Goal: Task Accomplishment & Management: Manage account settings

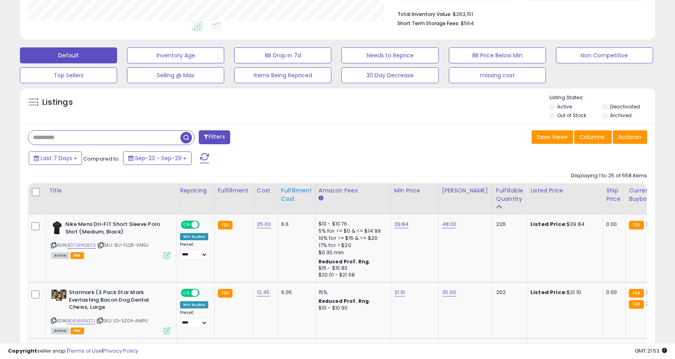
scroll to position [163, 368]
click at [185, 135] on span "button" at bounding box center [186, 138] width 12 height 12
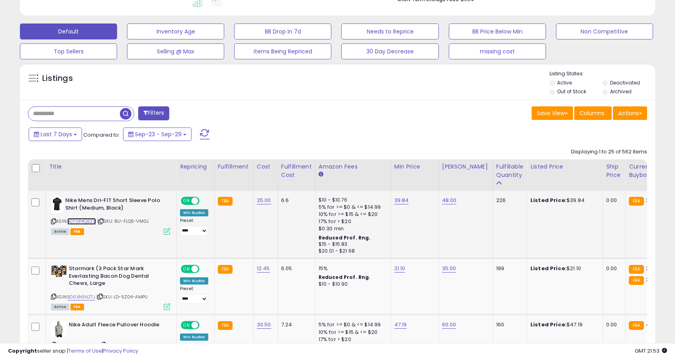
click at [86, 220] on link "B07GP4Q8Z5" at bounding box center [81, 221] width 29 height 7
click at [403, 203] on link "39.84" at bounding box center [401, 200] width 15 height 8
type input "*****"
click button "submit" at bounding box center [425, 180] width 14 height 12
click at [88, 295] on link "B06XN5NZTJ" at bounding box center [81, 296] width 28 height 7
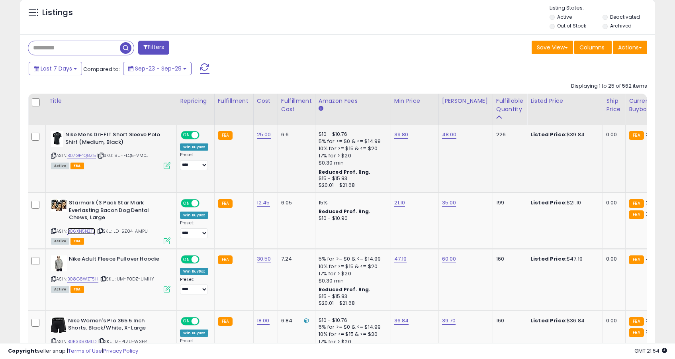
scroll to position [308, 0]
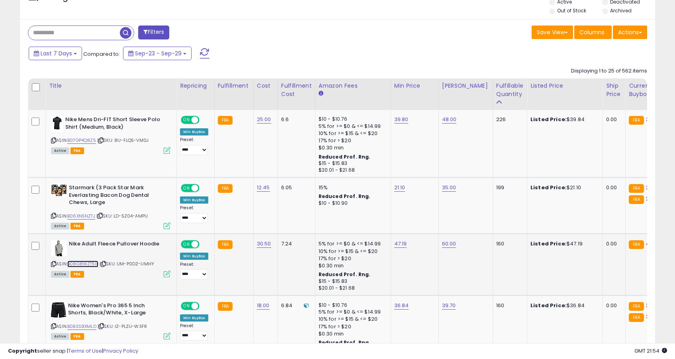
click at [89, 265] on link "B08G8WZT5H" at bounding box center [82, 263] width 31 height 7
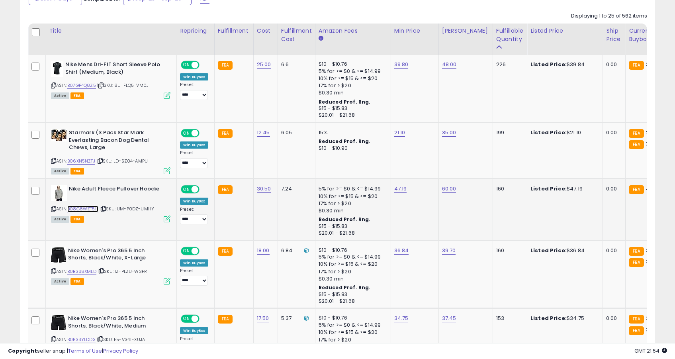
scroll to position [390, 0]
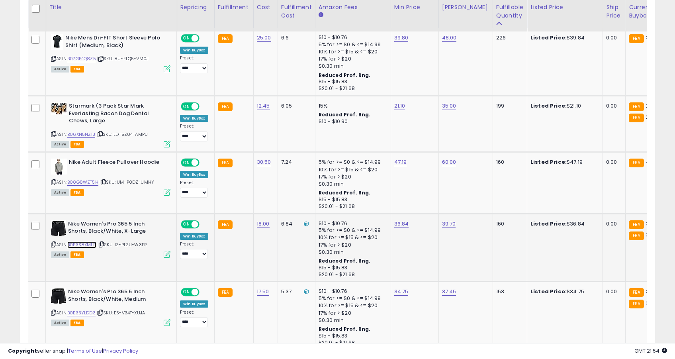
click at [90, 246] on link "B0B3S8XMLD" at bounding box center [81, 244] width 29 height 7
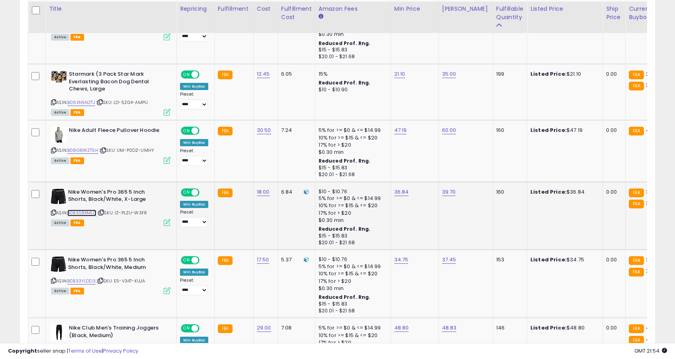
scroll to position [423, 0]
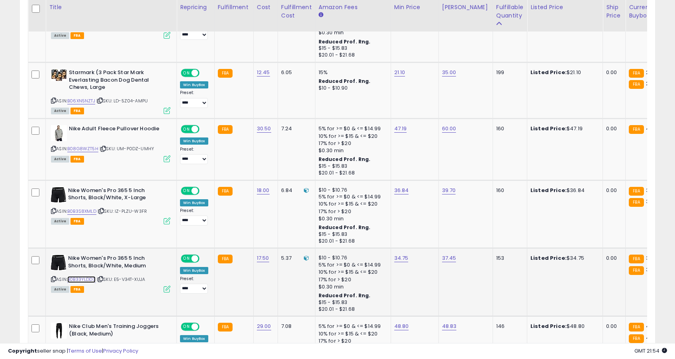
click at [91, 279] on link "B0B33YLDD3" at bounding box center [81, 279] width 28 height 7
click at [401, 190] on link "36.84" at bounding box center [401, 190] width 15 height 8
type input "*****"
click button "submit" at bounding box center [425, 170] width 14 height 12
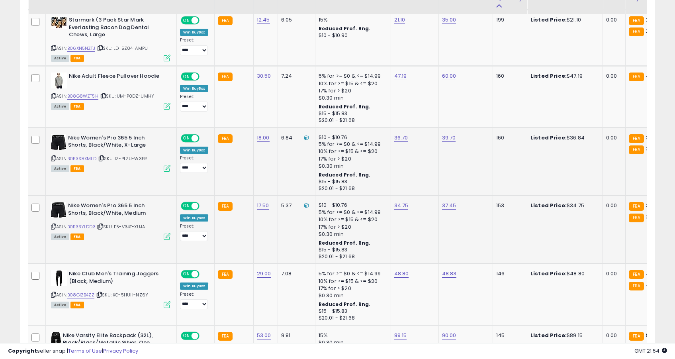
scroll to position [477, 0]
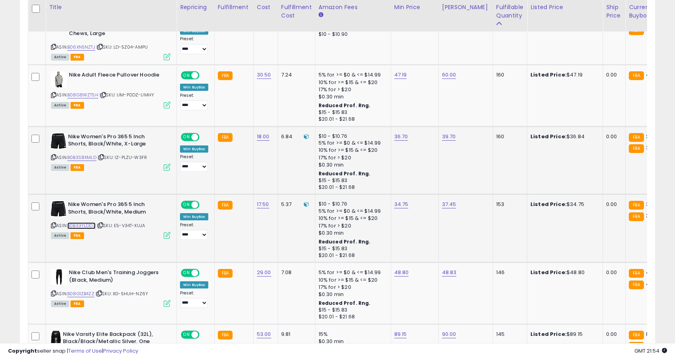
click at [79, 225] on link "B0B33YLDD3" at bounding box center [81, 225] width 28 height 7
click at [395, 205] on link "34.75" at bounding box center [401, 204] width 14 height 8
type input "*****"
click button "submit" at bounding box center [425, 185] width 14 height 12
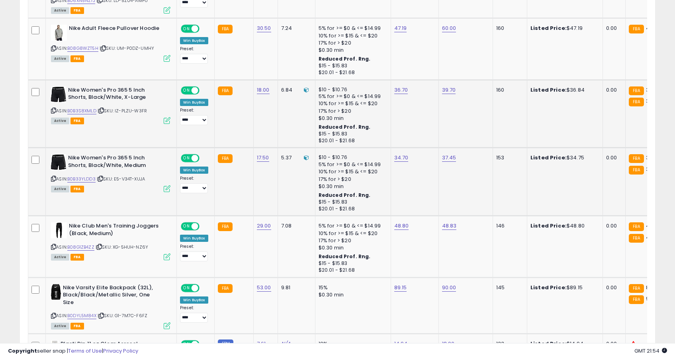
scroll to position [561, 0]
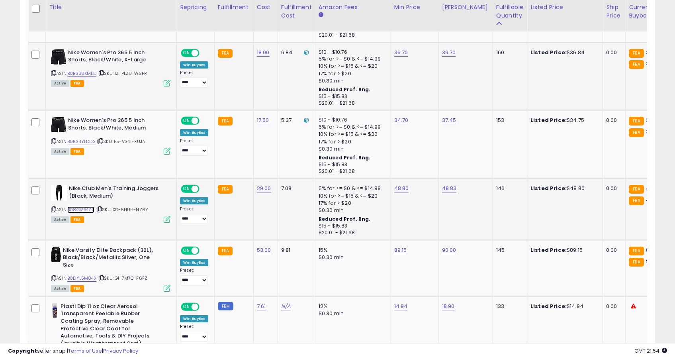
click at [88, 210] on link "B08G1ZB4ZZ" at bounding box center [80, 209] width 27 height 7
click at [401, 189] on link "48.80" at bounding box center [401, 188] width 15 height 8
type input "*****"
click button "submit" at bounding box center [425, 169] width 14 height 12
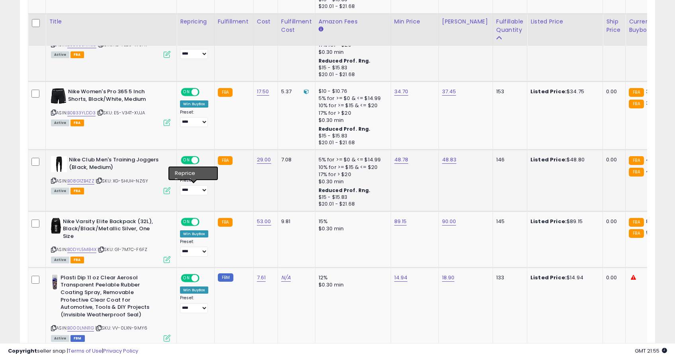
scroll to position [606, 0]
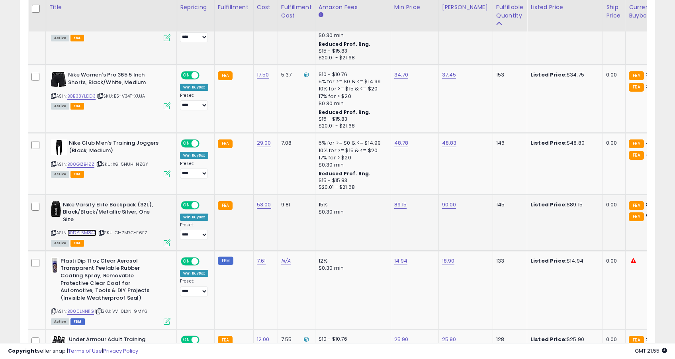
click at [85, 233] on link "B0DYL5M84X" at bounding box center [81, 232] width 29 height 7
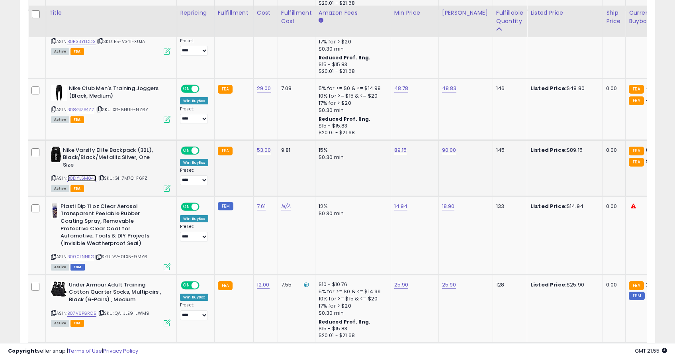
scroll to position [667, 0]
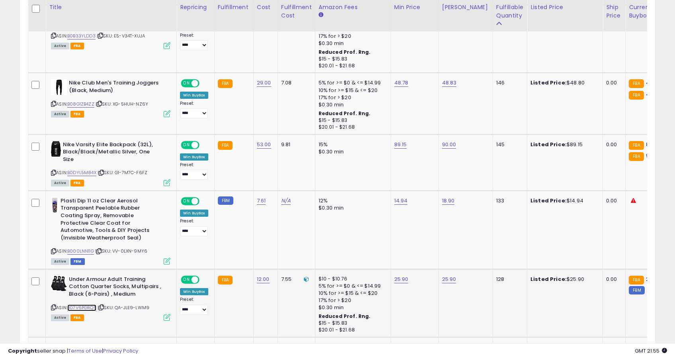
click at [89, 308] on link "B07V6PGRQ5" at bounding box center [81, 307] width 29 height 7
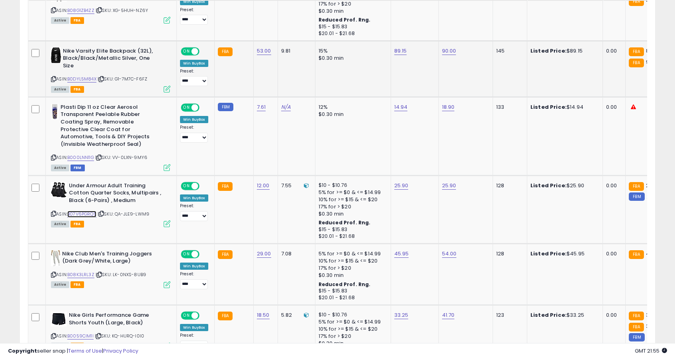
scroll to position [789, 0]
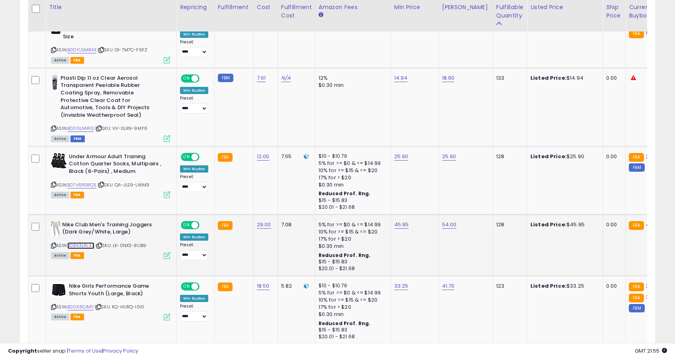
click at [90, 246] on link "B08K3LRL3Z" at bounding box center [80, 245] width 27 height 7
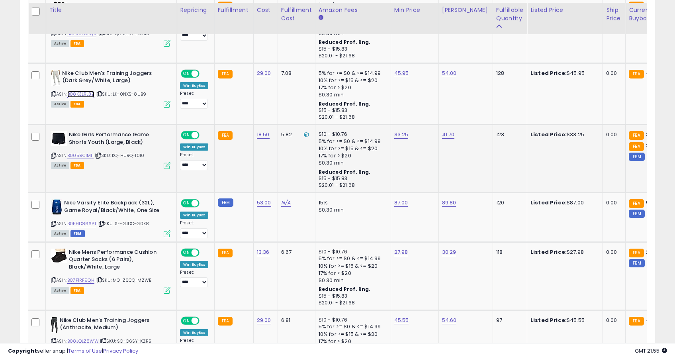
scroll to position [943, 0]
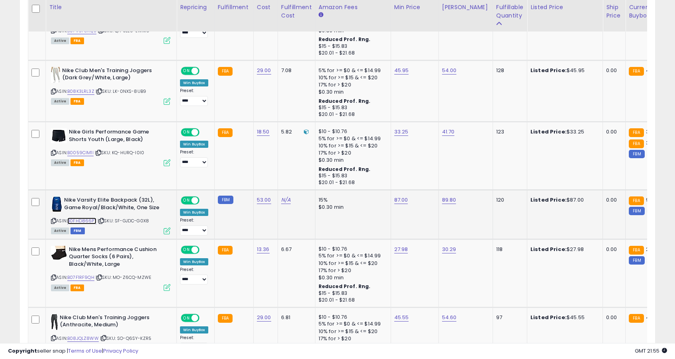
click at [92, 222] on link "B0FHD866PT" at bounding box center [81, 220] width 29 height 7
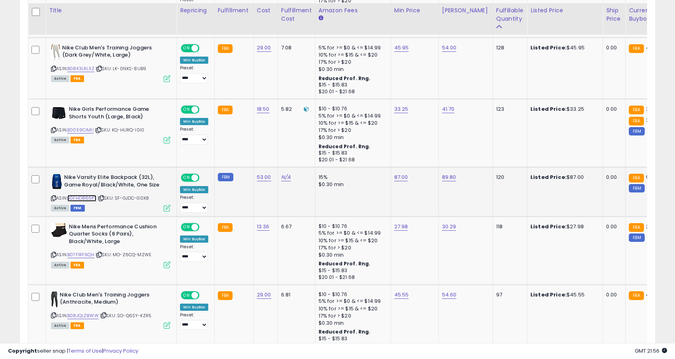
scroll to position [970, 0]
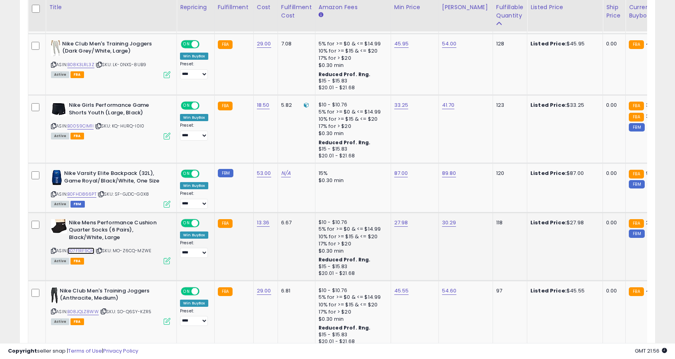
click at [82, 251] on link "B07F1RF9QH" at bounding box center [80, 250] width 27 height 7
click at [401, 223] on link "27.98" at bounding box center [401, 223] width 14 height 8
type input "*****"
click button "submit" at bounding box center [425, 203] width 14 height 12
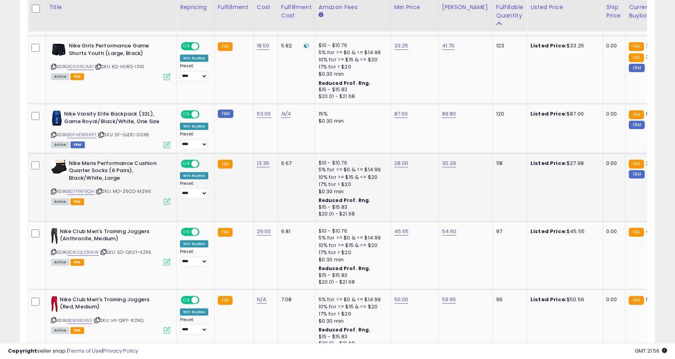
scroll to position [1058, 0]
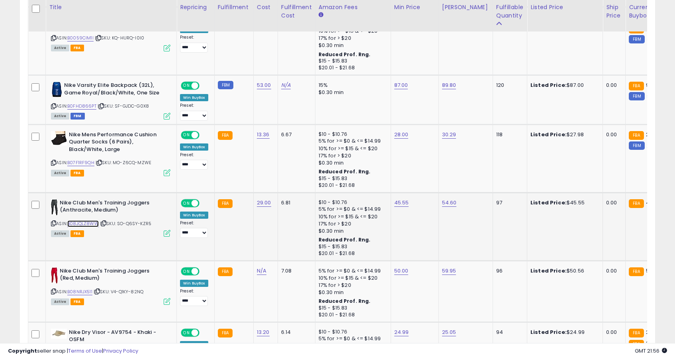
click at [80, 222] on link "B08JQLZ8WW" at bounding box center [82, 223] width 31 height 7
click at [405, 204] on link "45.55" at bounding box center [401, 203] width 15 height 8
type input "*****"
click button "submit" at bounding box center [425, 183] width 14 height 12
click at [73, 291] on link "B08NRJX511" at bounding box center [79, 291] width 25 height 7
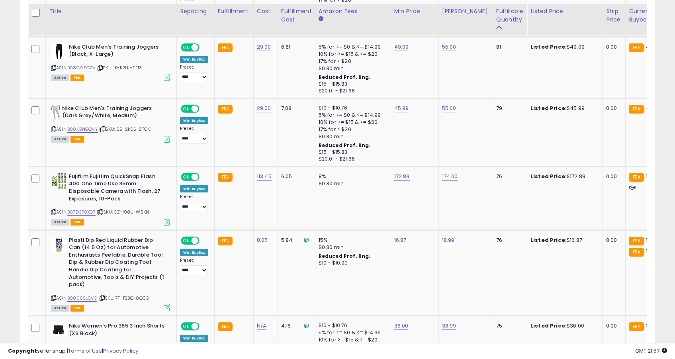
scroll to position [1553, 0]
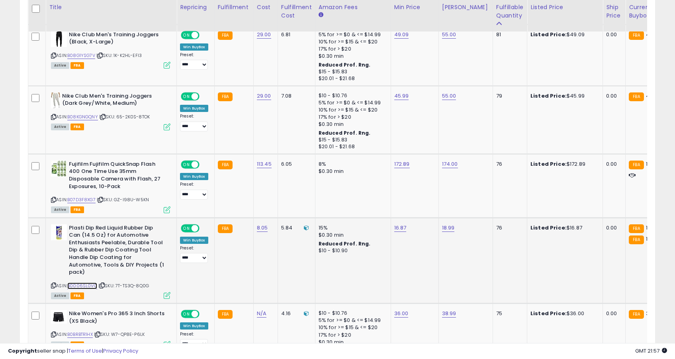
click at [89, 282] on link "B0006SL0VO" at bounding box center [82, 285] width 30 height 7
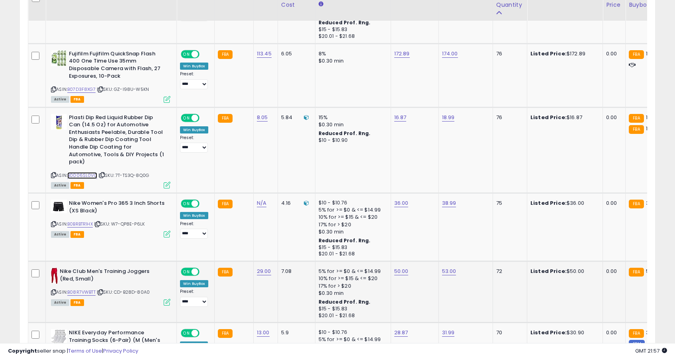
scroll to position [1670, 0]
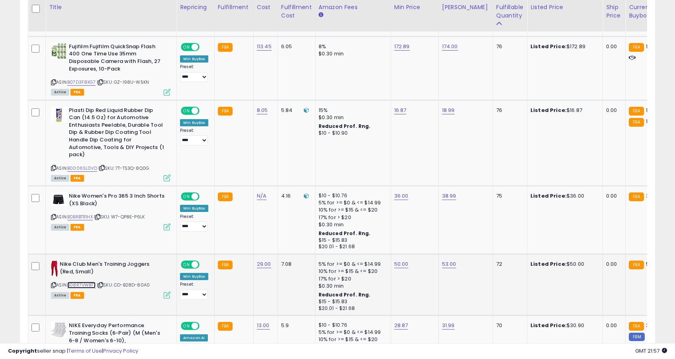
click at [82, 282] on link "B08R7VWBTT" at bounding box center [81, 285] width 28 height 7
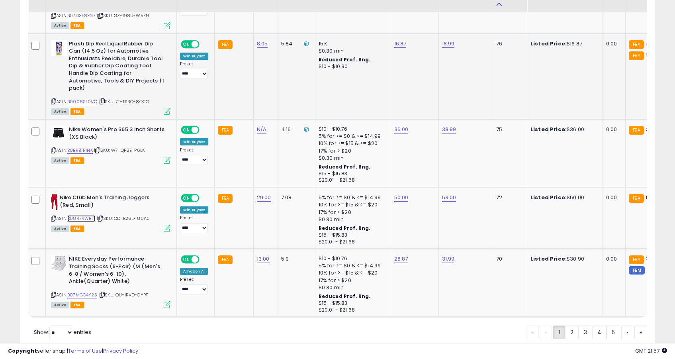
scroll to position [1764, 0]
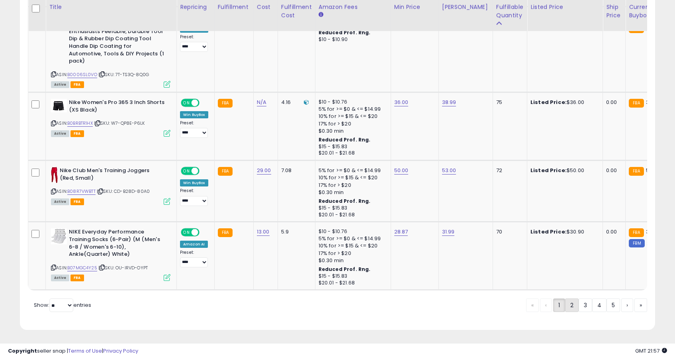
click at [575, 306] on link "2" at bounding box center [572, 305] width 14 height 14
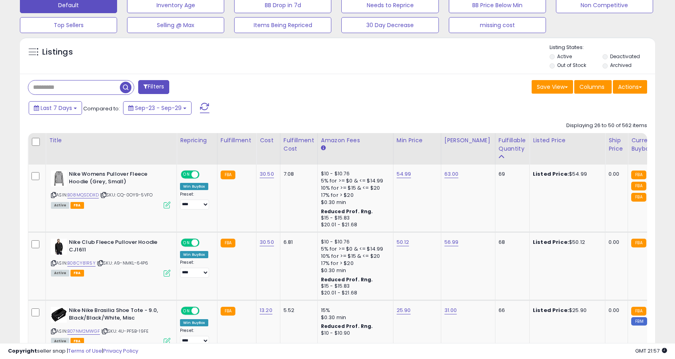
scroll to position [258, 0]
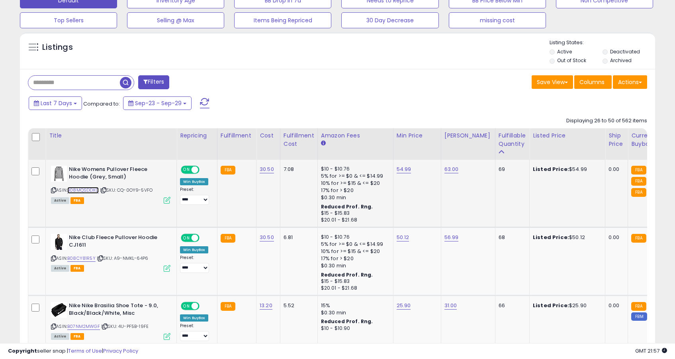
click at [91, 190] on link "B08MQSDDXD" at bounding box center [82, 190] width 31 height 7
click at [406, 167] on link "54.99" at bounding box center [404, 169] width 15 height 8
type input "*****"
click button "submit" at bounding box center [426, 149] width 14 height 12
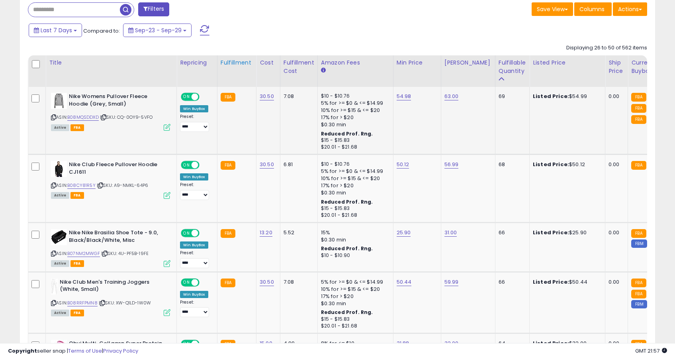
scroll to position [411, 0]
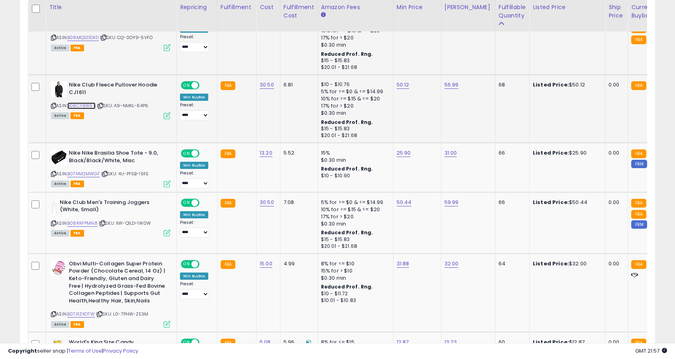
click at [90, 107] on link "B08CY81R5Y" at bounding box center [81, 105] width 28 height 7
click at [401, 84] on link "50.12" at bounding box center [403, 85] width 13 height 8
type input "*****"
click button "submit" at bounding box center [425, 65] width 14 height 12
click at [83, 174] on link "B07NM2MWGF" at bounding box center [83, 173] width 33 height 7
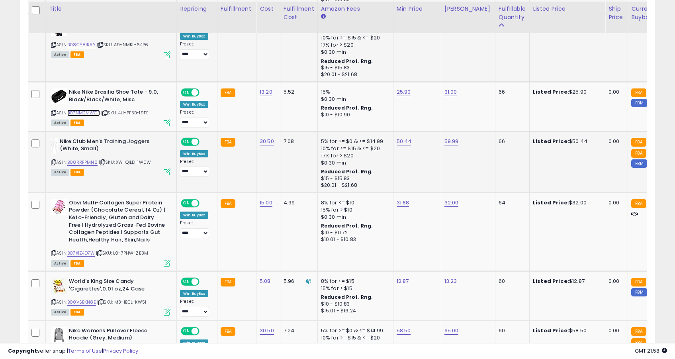
scroll to position [475, 0]
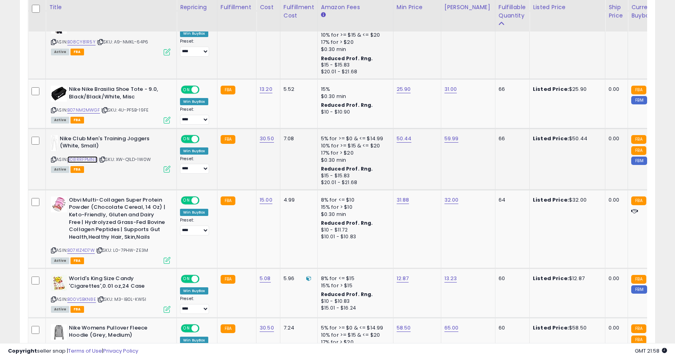
click at [86, 158] on link "B08RRFPMN8" at bounding box center [82, 159] width 30 height 7
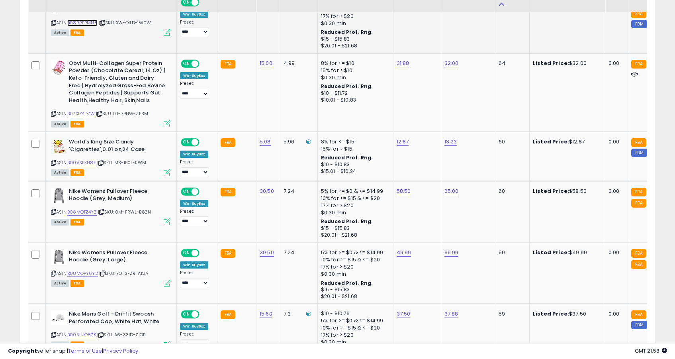
scroll to position [616, 0]
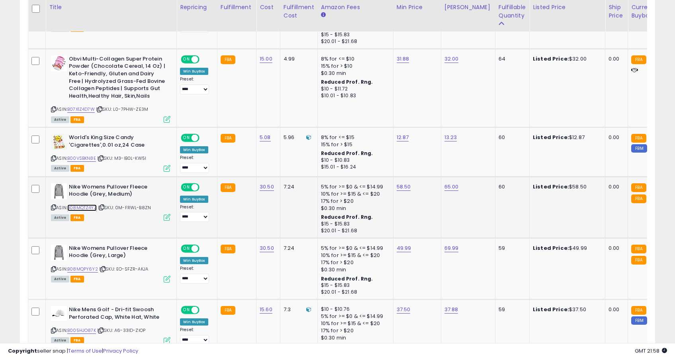
click at [84, 206] on link "B08MQTZ4YZ" at bounding box center [81, 207] width 29 height 7
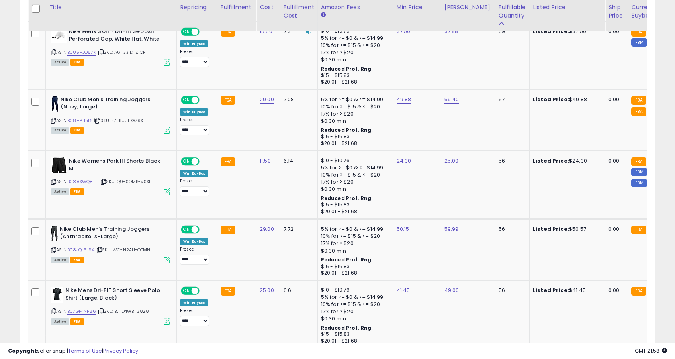
scroll to position [904, 0]
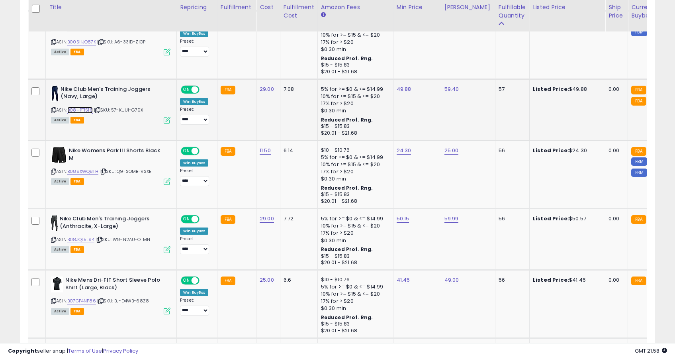
click at [84, 110] on link "B08HPT1516" at bounding box center [79, 110] width 25 height 7
click at [404, 88] on link "49.88" at bounding box center [404, 89] width 15 height 8
type input "****"
type input "*****"
click button "submit" at bounding box center [426, 69] width 14 height 12
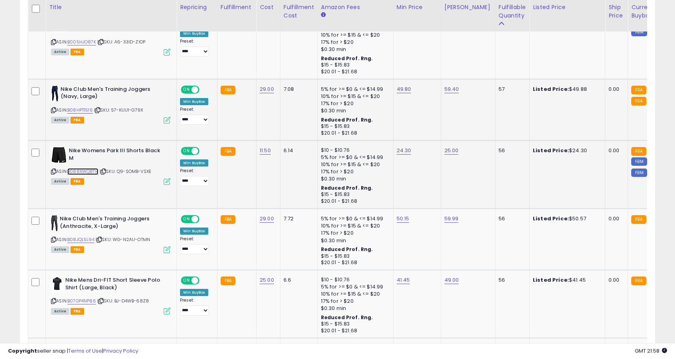
click at [92, 170] on link "B088XWQ8TH" at bounding box center [82, 171] width 31 height 7
click at [452, 151] on link "25.00" at bounding box center [451, 151] width 14 height 8
type input "*****"
click button "submit" at bounding box center [474, 131] width 14 height 12
click at [84, 240] on link "B08JQL5L94" at bounding box center [80, 239] width 27 height 7
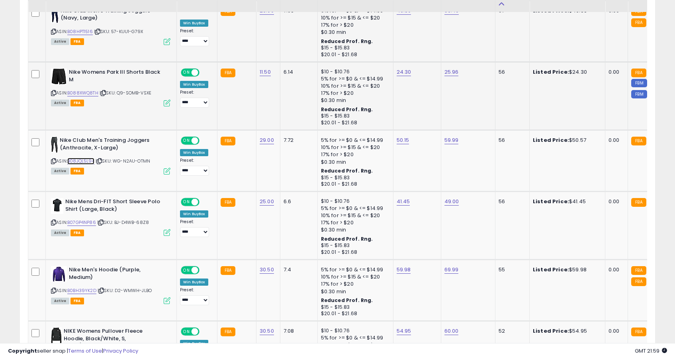
scroll to position [985, 0]
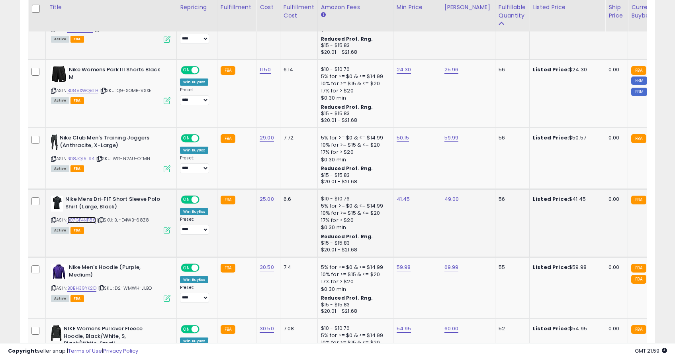
click at [92, 220] on link "B07GP4NP86" at bounding box center [81, 220] width 29 height 7
click at [404, 196] on link "41.45" at bounding box center [404, 199] width 14 height 8
type input "*****"
click button "submit" at bounding box center [425, 179] width 14 height 12
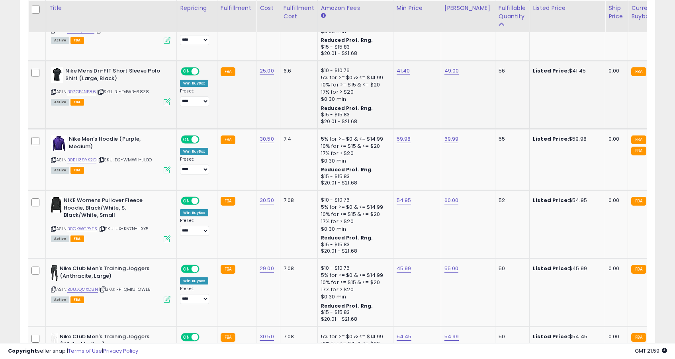
scroll to position [1114, 0]
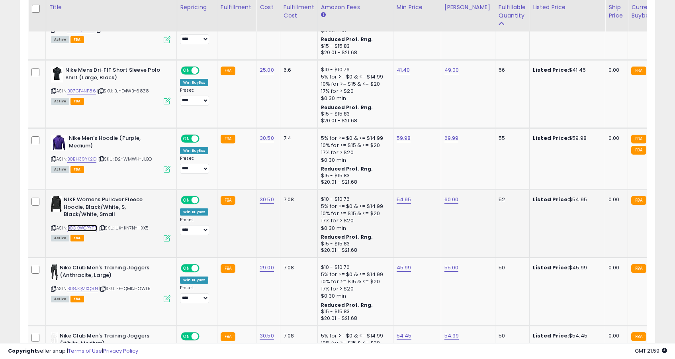
click at [95, 229] on link "B0CKWGPYFS" at bounding box center [82, 228] width 30 height 7
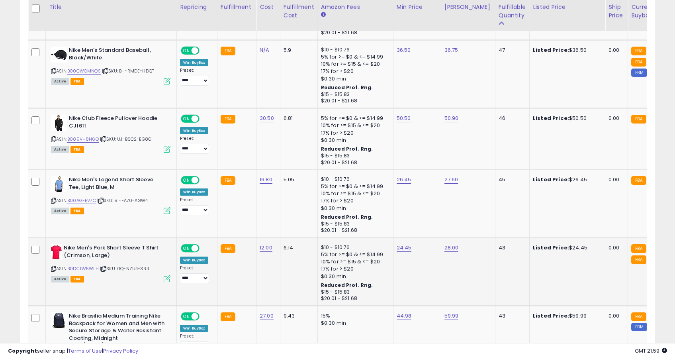
scroll to position [1652, 0]
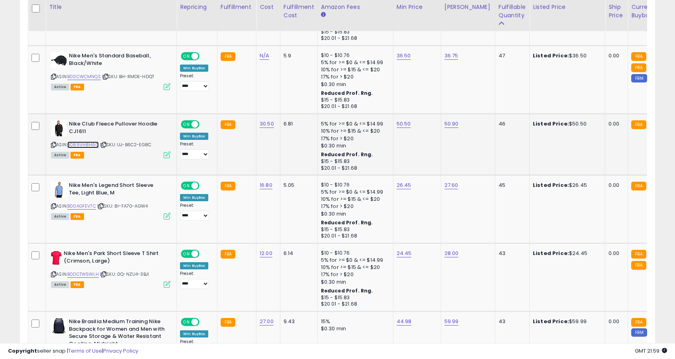
click at [94, 146] on link "B089VH8H6Q" at bounding box center [82, 144] width 31 height 7
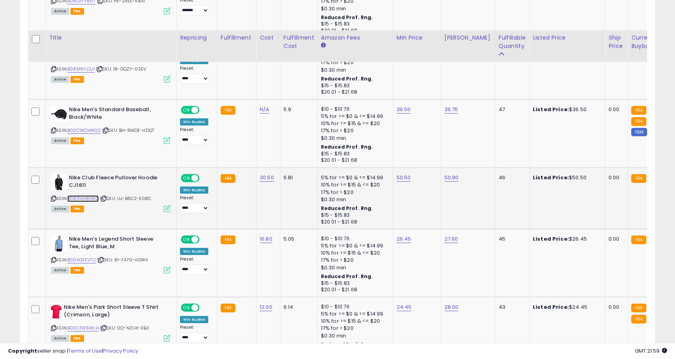
scroll to position [1597, 0]
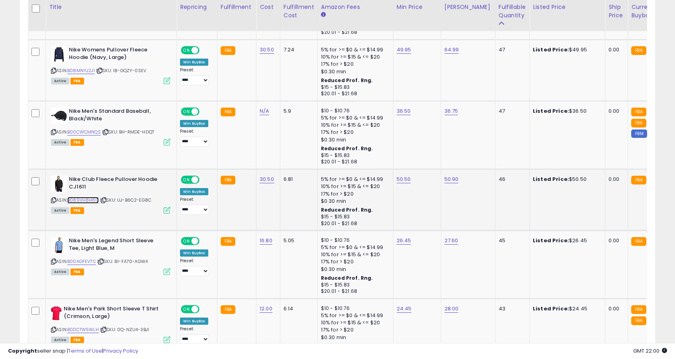
click at [91, 201] on link "B089VH8H6Q" at bounding box center [82, 200] width 31 height 7
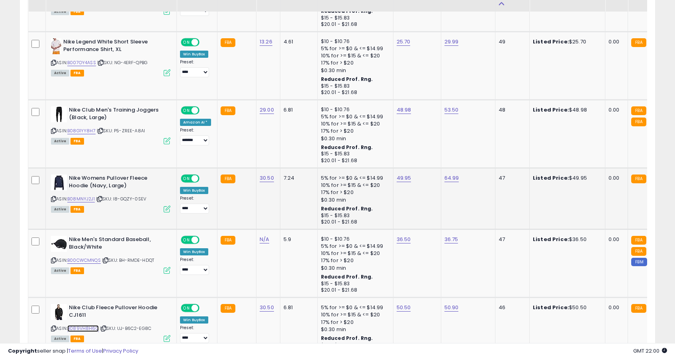
scroll to position [1449, 0]
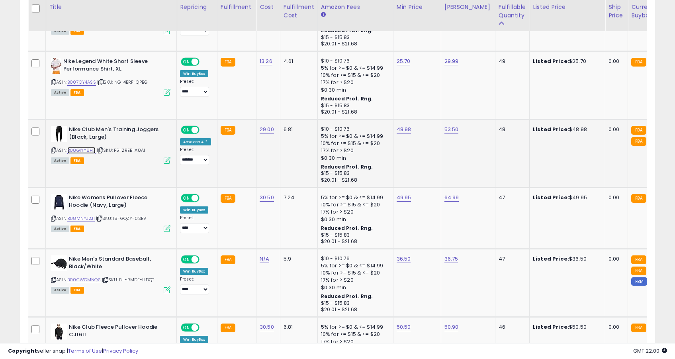
click at [92, 149] on link "B08G1YY8H7" at bounding box center [81, 150] width 28 height 7
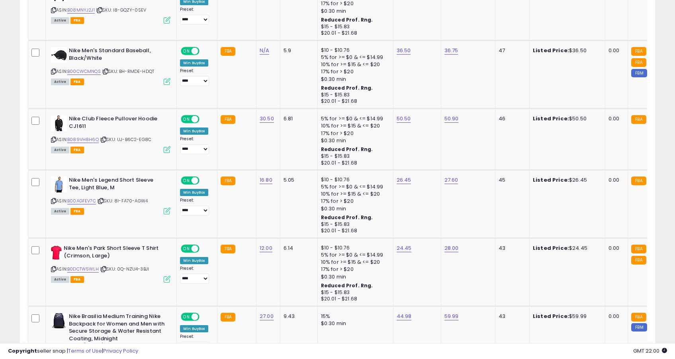
scroll to position [1752, 0]
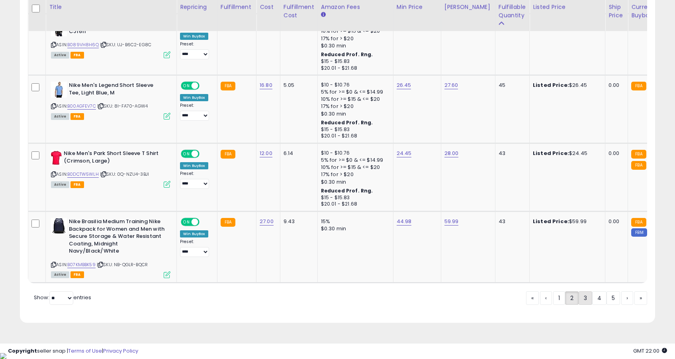
click at [580, 301] on link "3" at bounding box center [586, 298] width 14 height 14
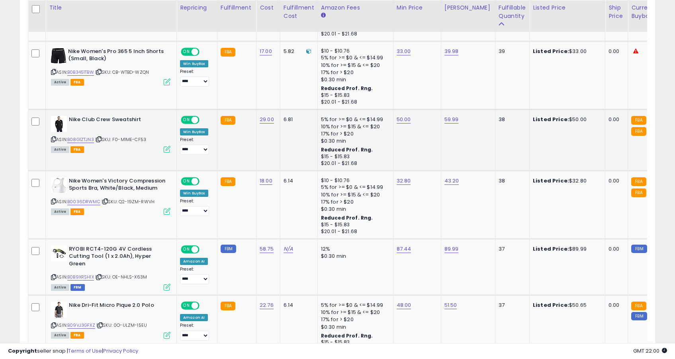
scroll to position [647, 0]
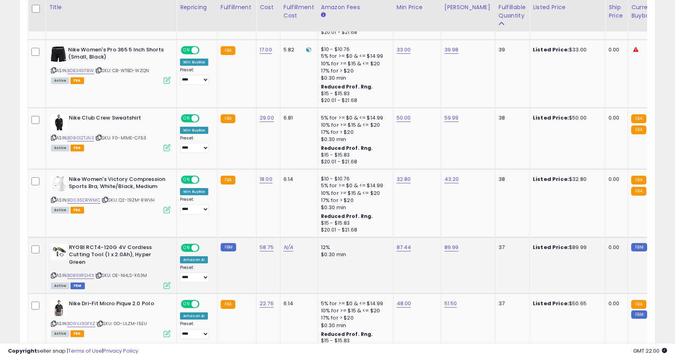
click at [86, 272] on div "ASIN: B0B9XRSH1X | SKU: OE-NHLS-X63M Active FBM" at bounding box center [110, 266] width 119 height 44
click at [90, 274] on link "B0B9XRSH1X" at bounding box center [80, 275] width 27 height 7
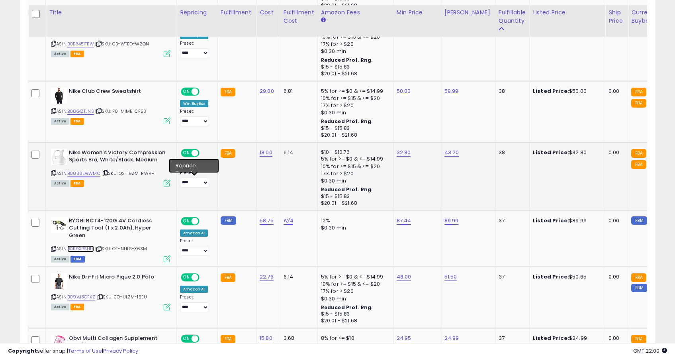
scroll to position [713, 0]
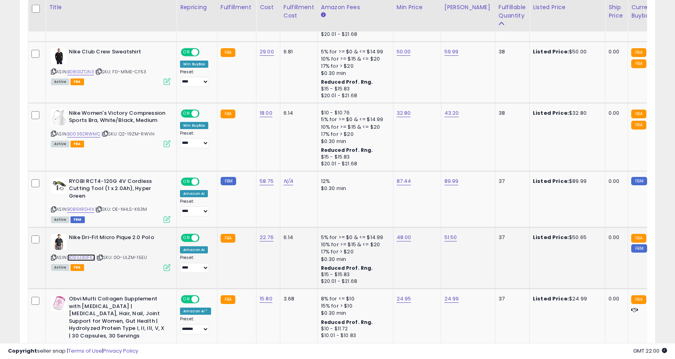
click at [90, 256] on link "B09VJ3GFXZ" at bounding box center [81, 257] width 28 height 7
click at [408, 238] on div "48.00" at bounding box center [416, 237] width 38 height 7
click at [397, 241] on link "48.00" at bounding box center [404, 237] width 15 height 8
type input "*****"
click button "submit" at bounding box center [427, 217] width 14 height 12
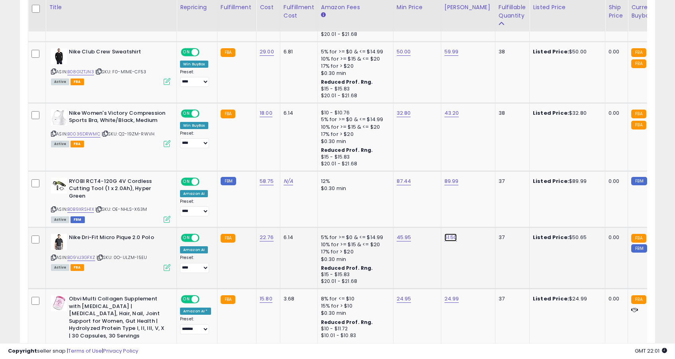
click at [454, 236] on link "51.50" at bounding box center [450, 237] width 13 height 8
type input "*"
type input "*****"
click button "submit" at bounding box center [473, 217] width 14 height 12
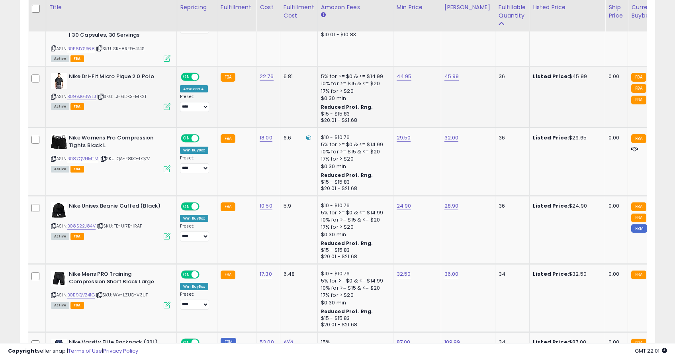
scroll to position [1007, 0]
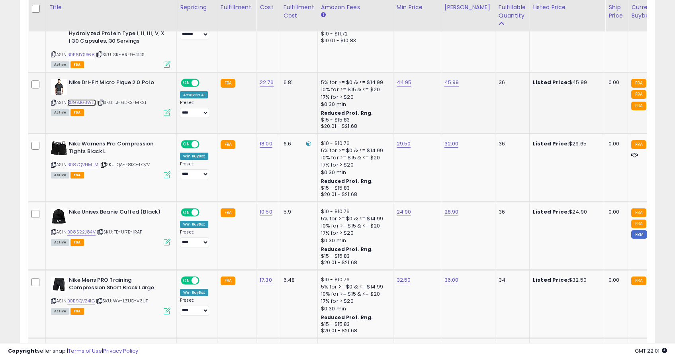
click at [92, 101] on link "B09VJG3WLJ" at bounding box center [81, 102] width 29 height 7
click at [401, 83] on link "44.95" at bounding box center [404, 82] width 15 height 8
type input "*****"
click button "submit" at bounding box center [427, 63] width 14 height 12
click at [399, 81] on link "44.90" at bounding box center [404, 82] width 15 height 8
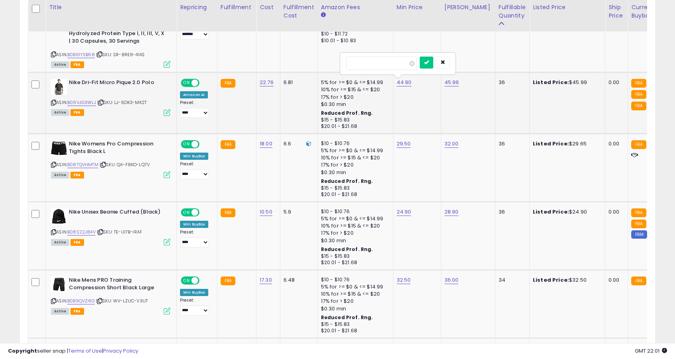
type input "*****"
click button "submit" at bounding box center [427, 63] width 14 height 12
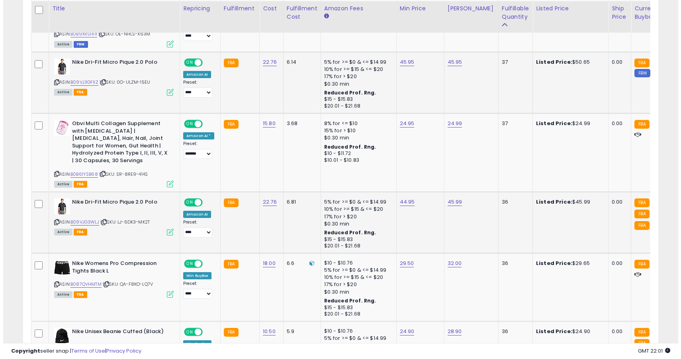
scroll to position [876, 0]
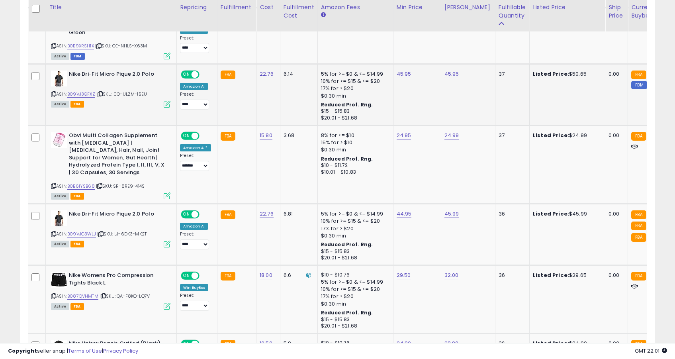
click at [169, 106] on icon at bounding box center [167, 104] width 7 height 7
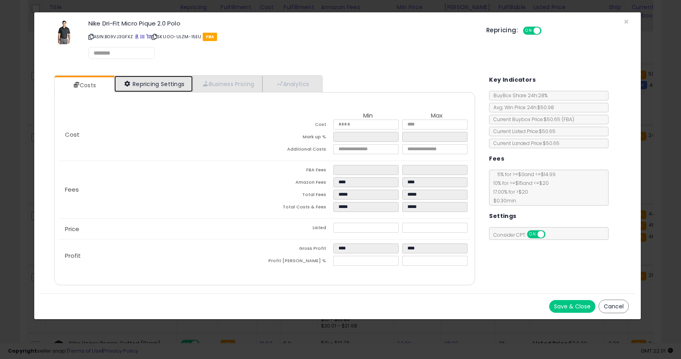
click at [175, 86] on link "Repricing Settings" at bounding box center [153, 84] width 79 height 16
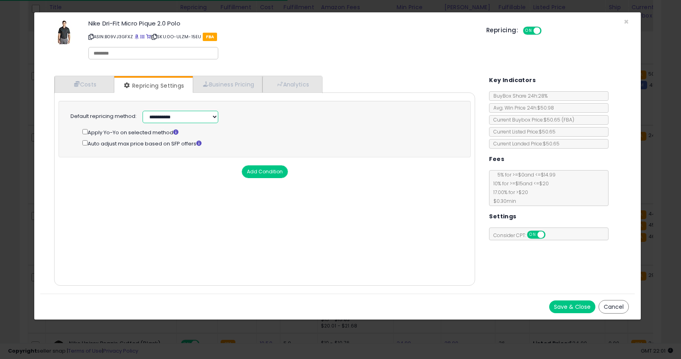
click at [173, 113] on select "**********" at bounding box center [181, 117] width 76 height 12
select select "******"
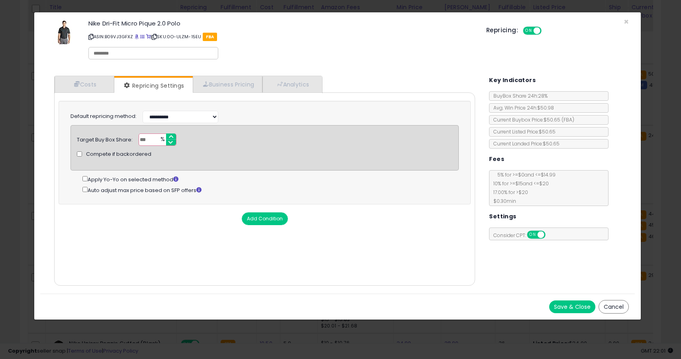
click at [569, 309] on button "Save & Close" at bounding box center [572, 306] width 46 height 13
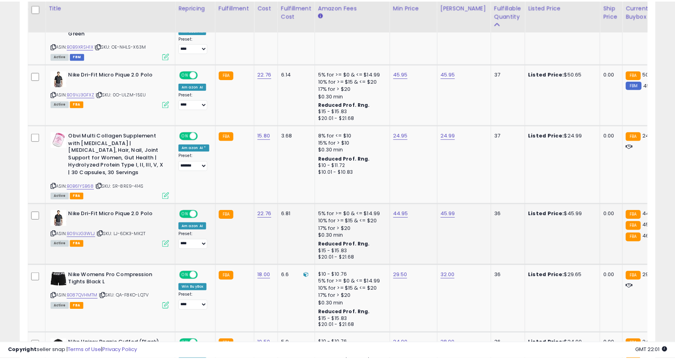
scroll to position [163, 368]
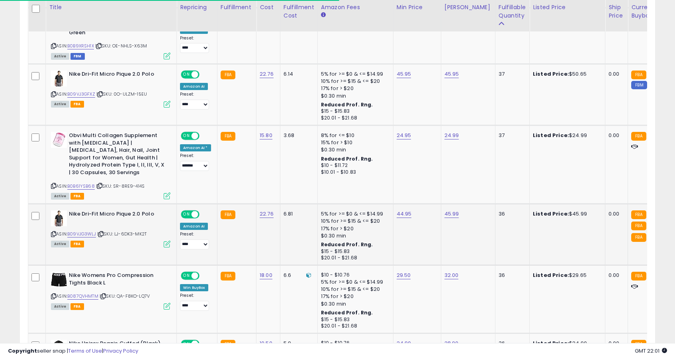
click at [170, 245] on icon at bounding box center [167, 243] width 7 height 7
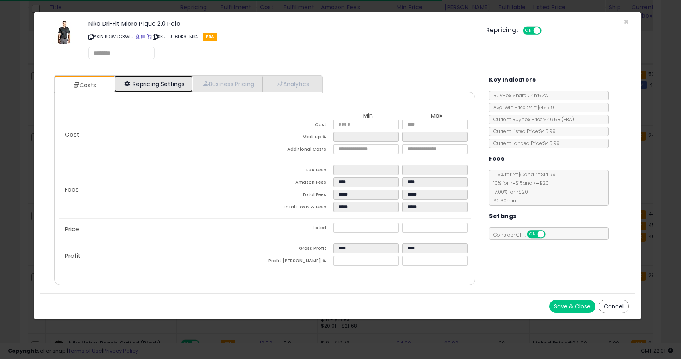
click at [177, 82] on link "Repricing Settings" at bounding box center [153, 84] width 79 height 16
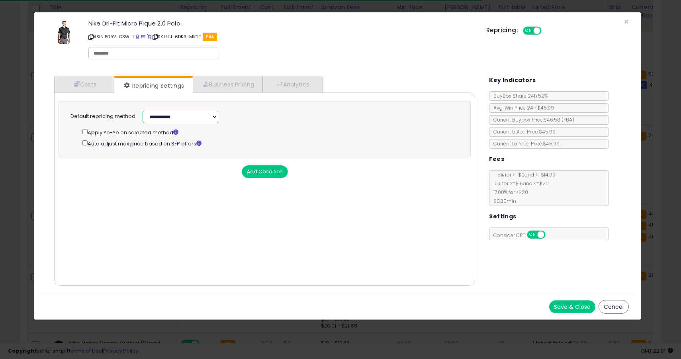
click at [177, 115] on select "**********" at bounding box center [181, 117] width 76 height 12
select select "******"
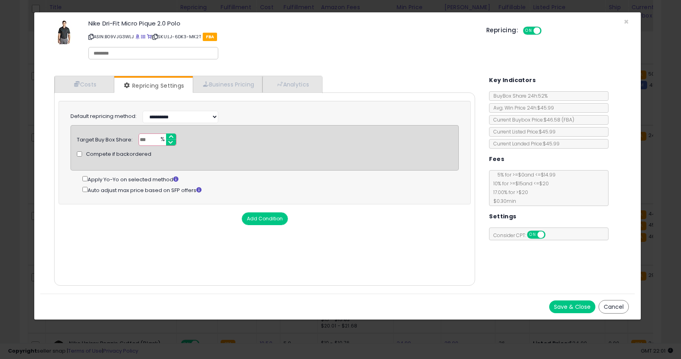
click at [564, 300] on button "Save & Close" at bounding box center [572, 306] width 46 height 13
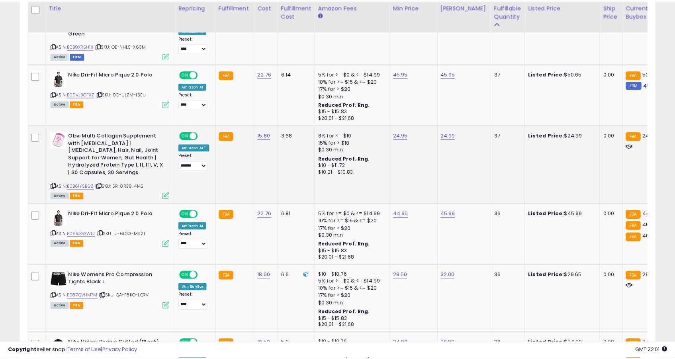
scroll to position [398004, 397799]
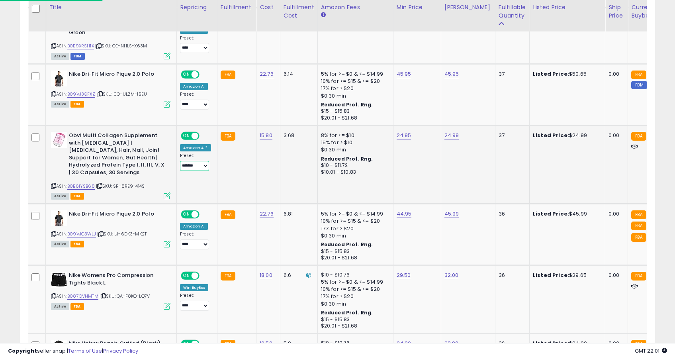
click at [185, 168] on select "**** ******* *******" at bounding box center [194, 166] width 29 height 10
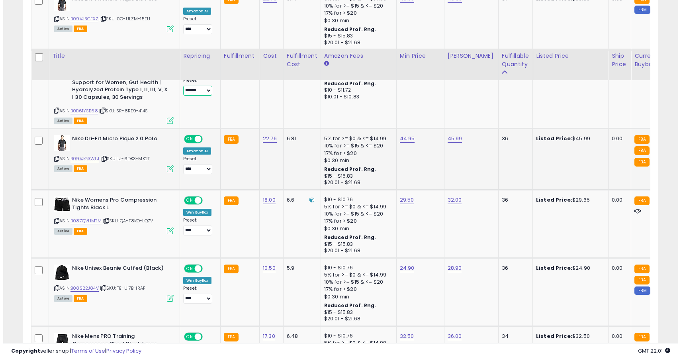
scroll to position [948, 0]
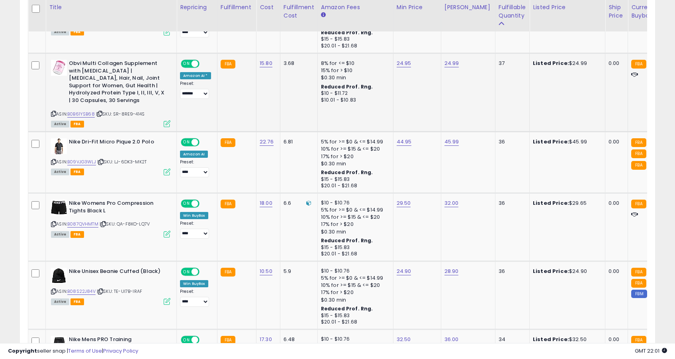
click at [168, 127] on td "Obvi Multi Collagen Supplement with [MEDICAL_DATA] | [MEDICAL_DATA], Hair, Nail…" at bounding box center [111, 92] width 131 height 78
click at [168, 125] on icon at bounding box center [167, 123] width 7 height 7
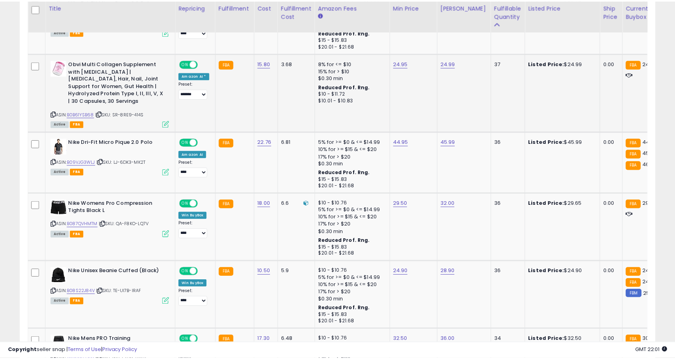
scroll to position [163, 371]
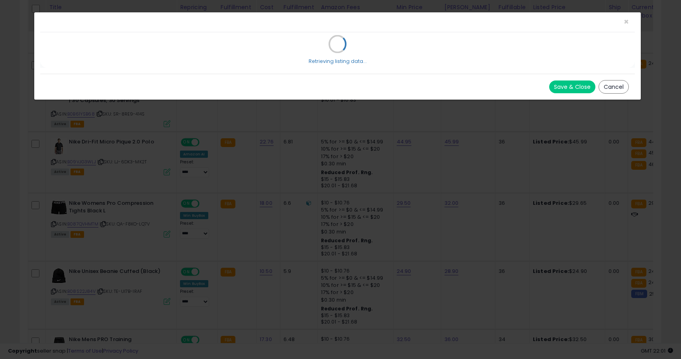
select select "*******"
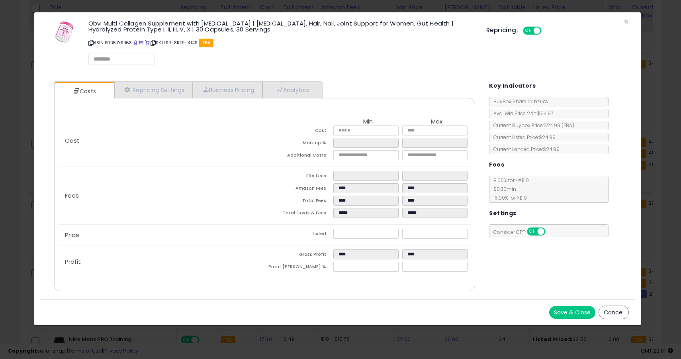
select select "*********"
select select "**********"
select select "******"
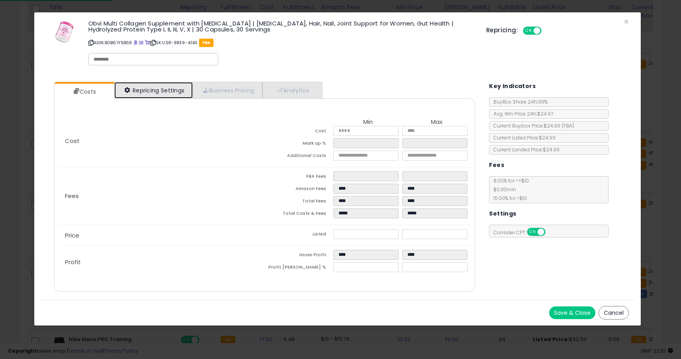
click at [165, 98] on link "Repricing Settings" at bounding box center [153, 90] width 79 height 16
select select "**********"
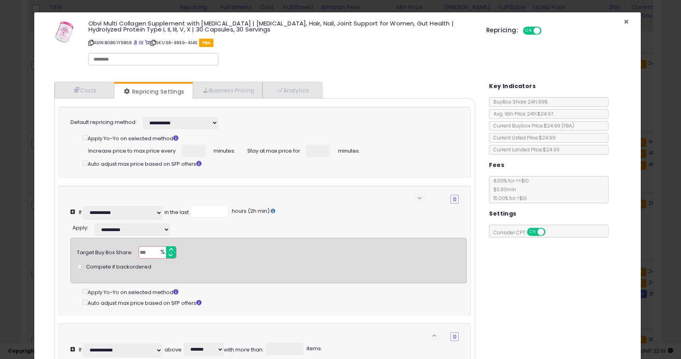
click at [624, 22] on span "×" at bounding box center [626, 22] width 5 height 12
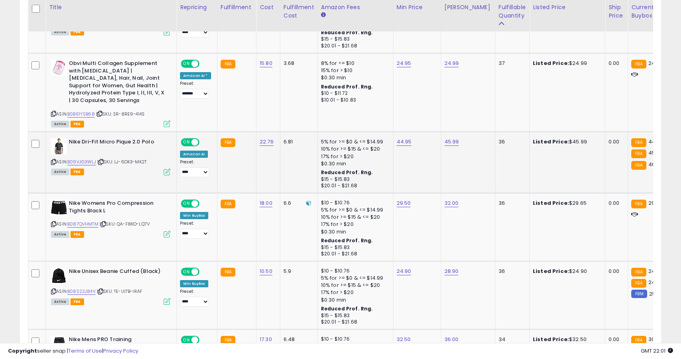
scroll to position [398004, 397799]
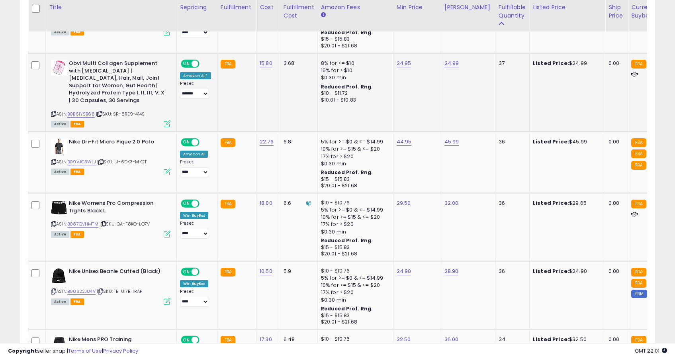
click at [166, 123] on icon at bounding box center [167, 123] width 7 height 7
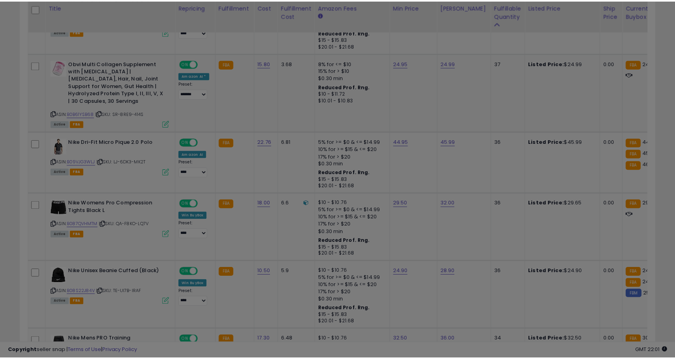
scroll to position [163, 371]
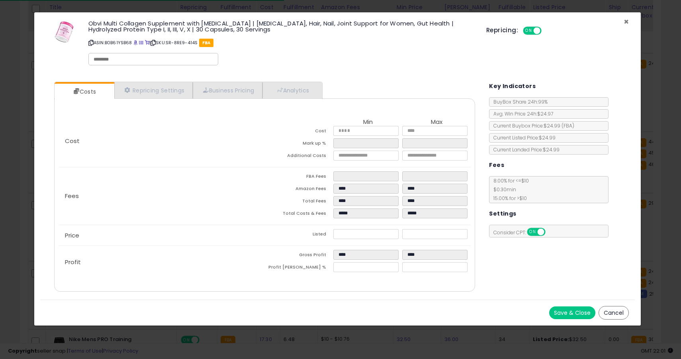
click at [626, 18] on span "×" at bounding box center [626, 22] width 5 height 12
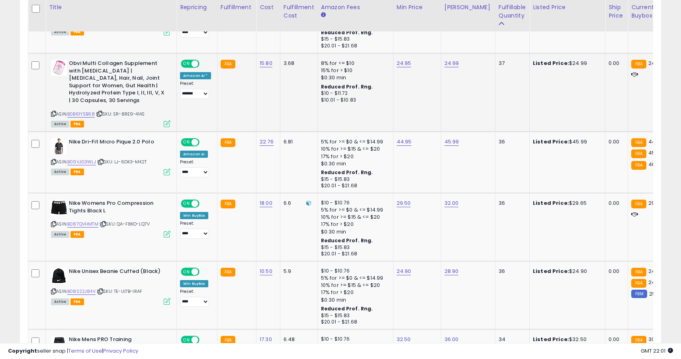
scroll to position [398004, 397799]
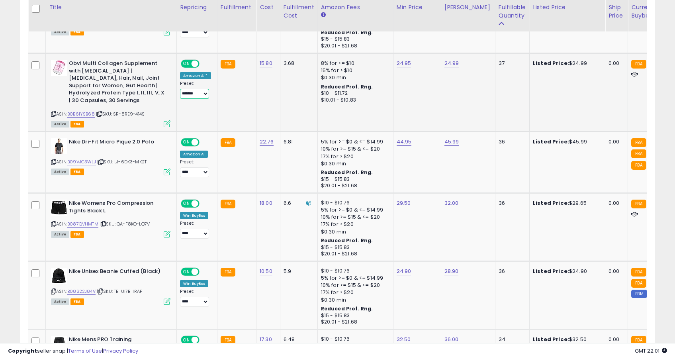
click at [196, 91] on select "**** ******* *******" at bounding box center [194, 94] width 29 height 10
select select "****"
click at [168, 121] on icon at bounding box center [167, 123] width 7 height 7
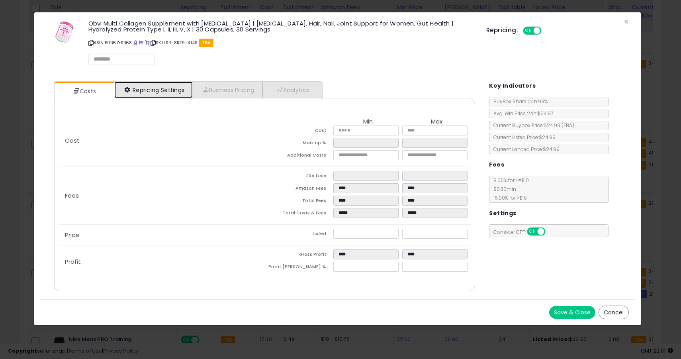
click at [187, 87] on link "Repricing Settings" at bounding box center [153, 90] width 79 height 16
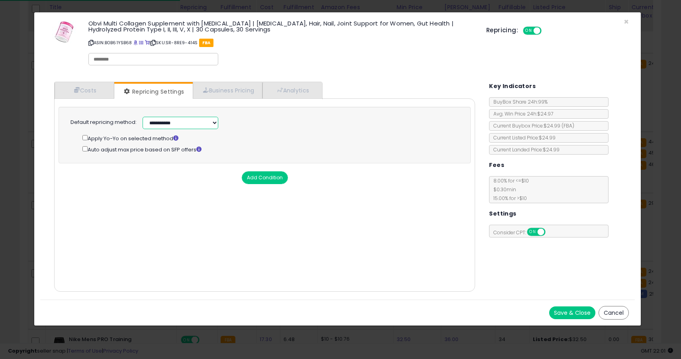
click at [181, 120] on select "**********" at bounding box center [181, 123] width 76 height 12
select select "******"
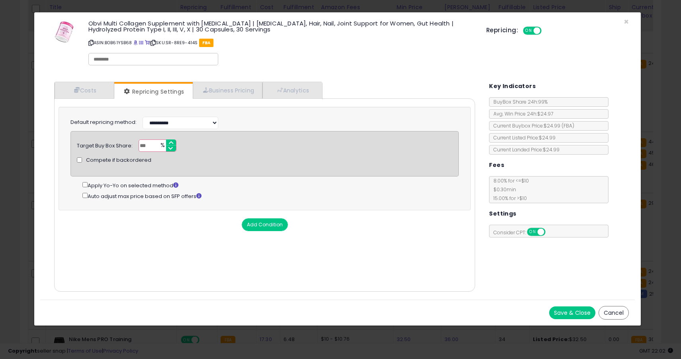
click at [570, 309] on button "Save & Close" at bounding box center [572, 312] width 46 height 13
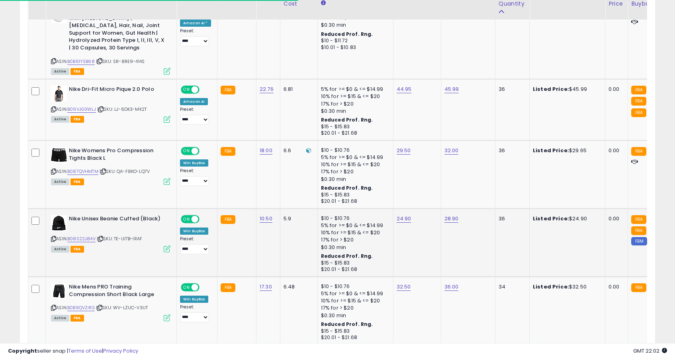
scroll to position [1001, 0]
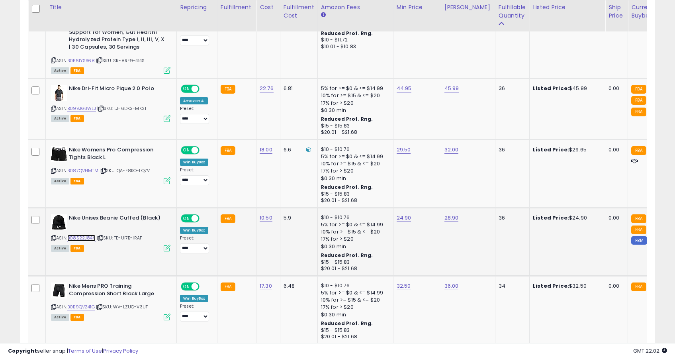
click at [88, 236] on link "B08S22J84V" at bounding box center [81, 238] width 28 height 7
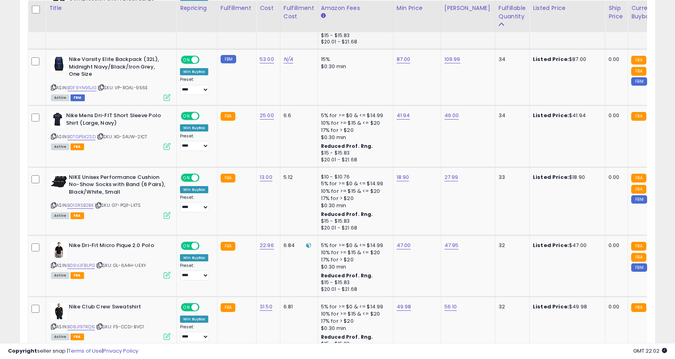
scroll to position [1300, 0]
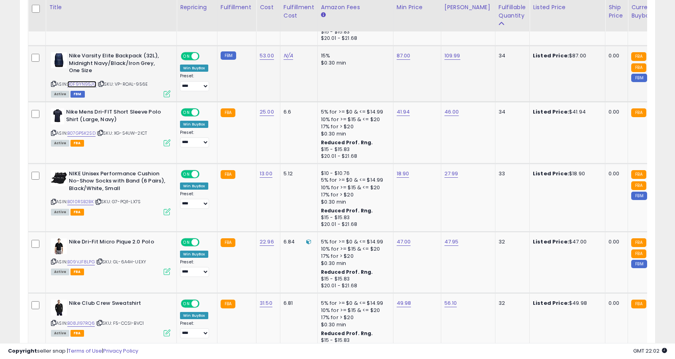
click at [88, 87] on link "B0F9YN95JG" at bounding box center [81, 84] width 29 height 7
